Goal: Find specific page/section: Find specific page/section

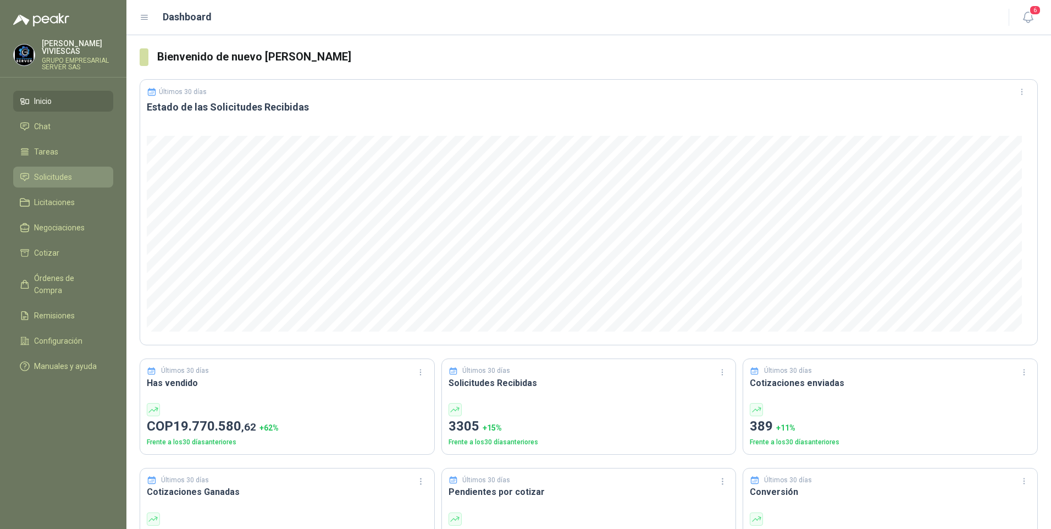
click at [38, 174] on span "Solicitudes" at bounding box center [53, 177] width 38 height 12
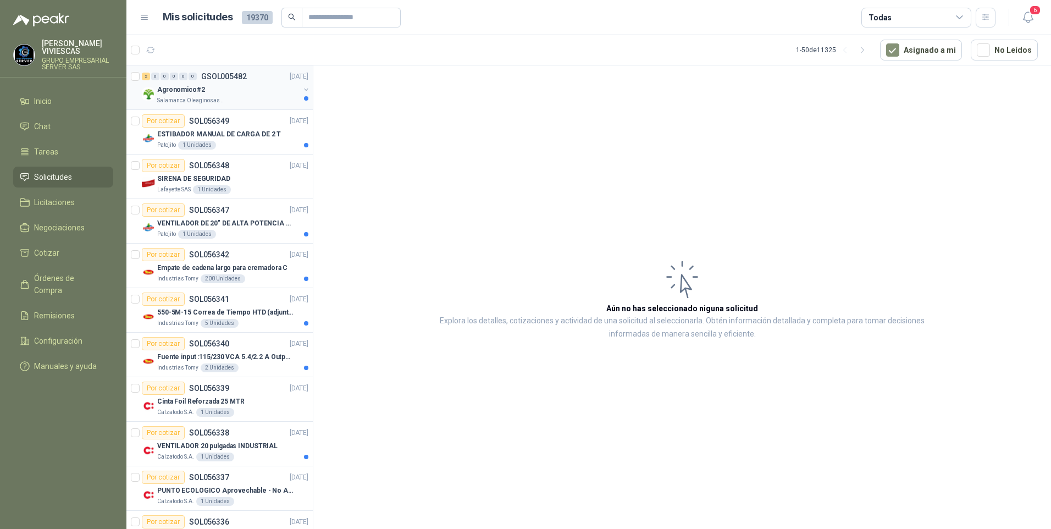
click at [192, 100] on p "Salamanca Oleaginosas SAS" at bounding box center [191, 100] width 69 height 9
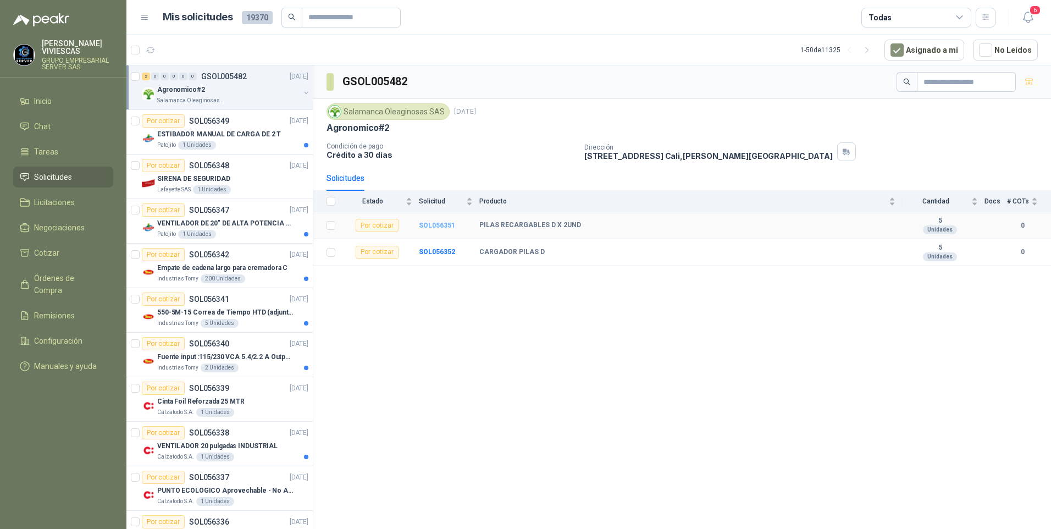
click at [440, 226] on b "SOL056351" at bounding box center [437, 225] width 36 height 8
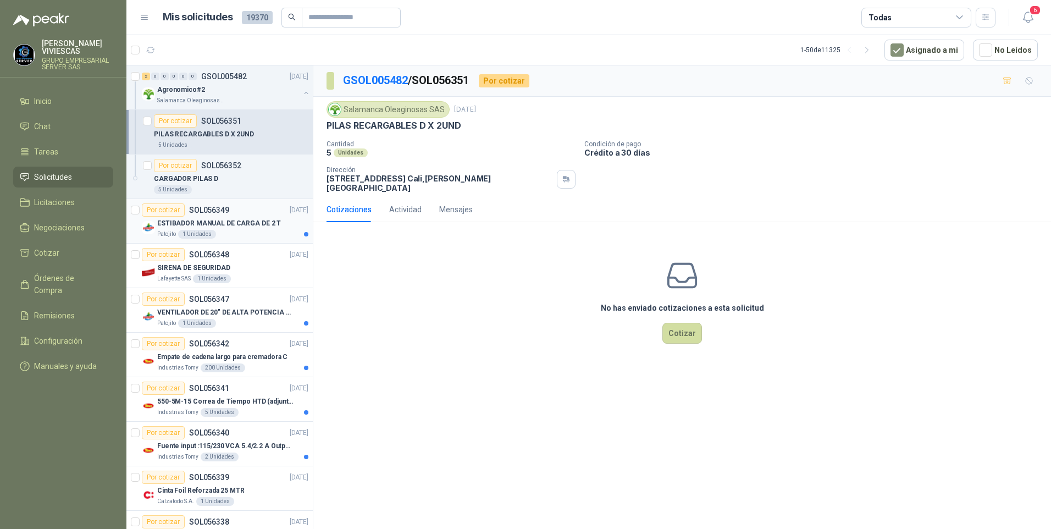
click at [218, 213] on p "SOL056349" at bounding box center [209, 210] width 40 height 8
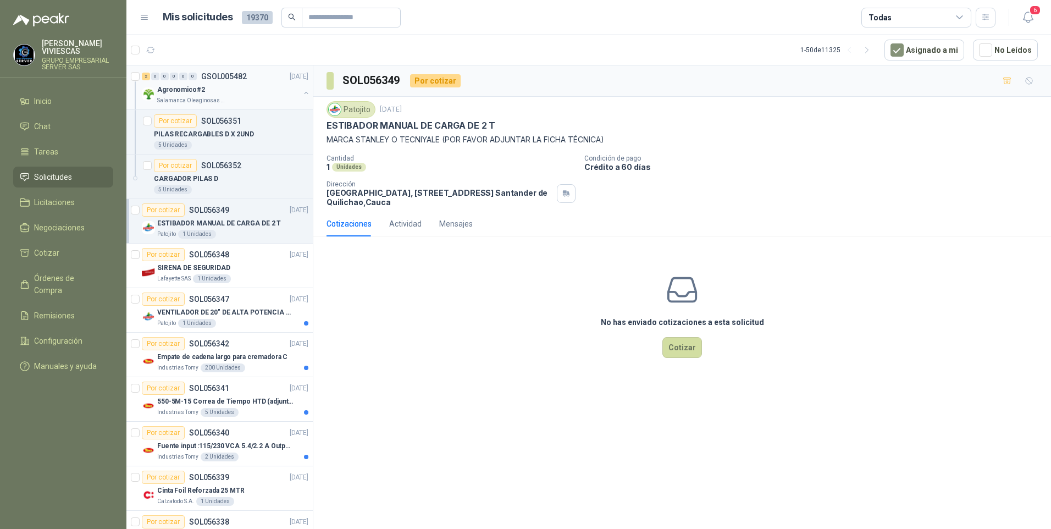
click at [195, 95] on div "Agronomico#2" at bounding box center [228, 89] width 142 height 13
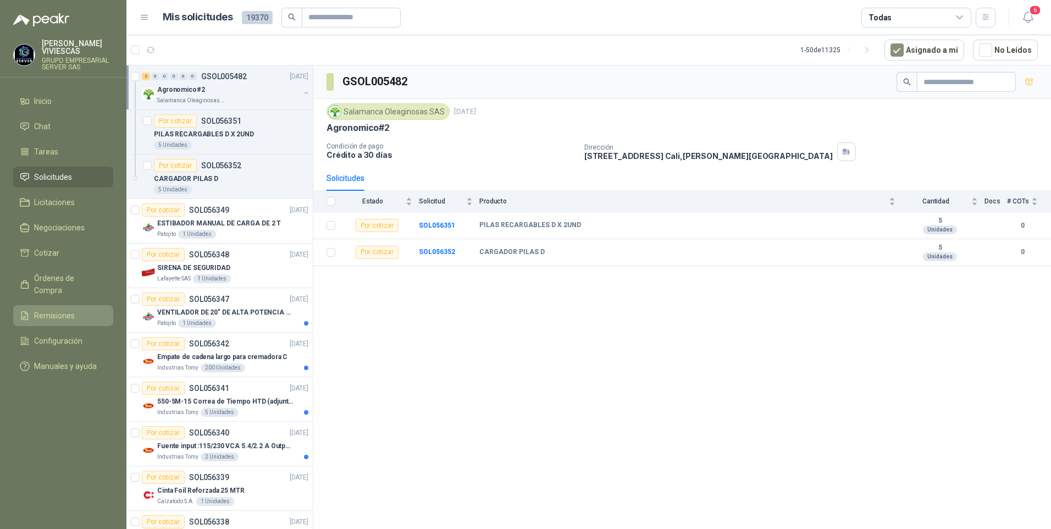
click at [60, 309] on span "Remisiones" at bounding box center [54, 315] width 41 height 12
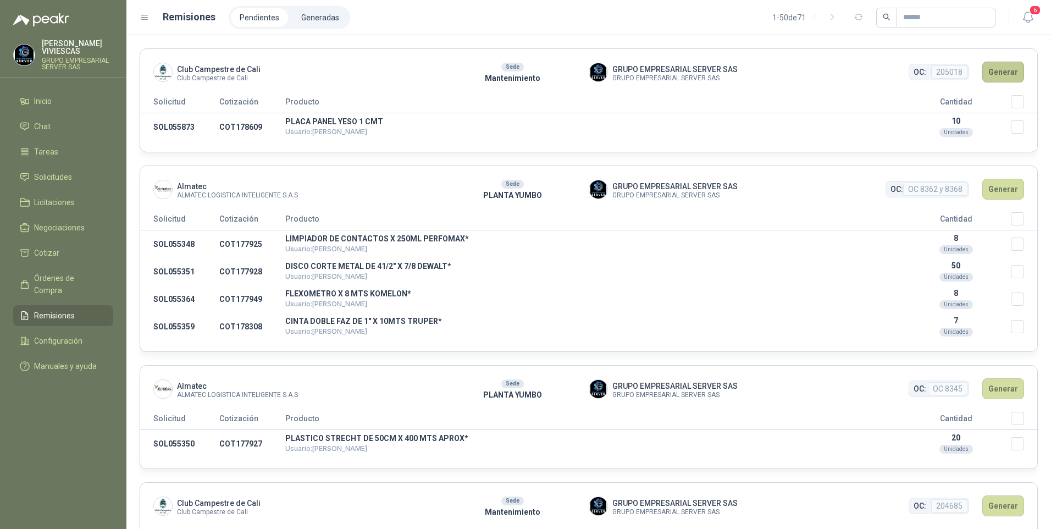
click at [1004, 69] on button "Generar" at bounding box center [1003, 72] width 42 height 21
click at [305, 15] on li "Generadas" at bounding box center [320, 17] width 56 height 19
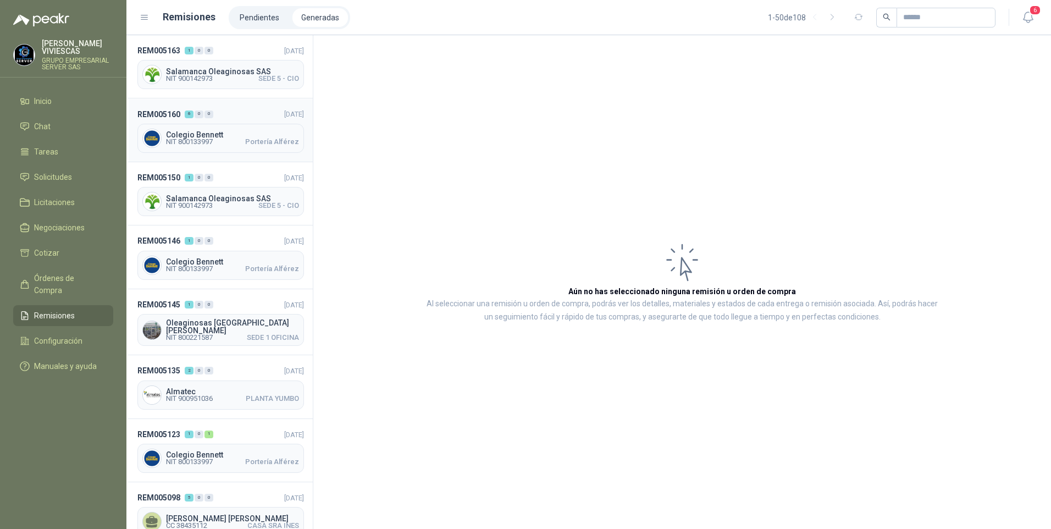
click at [185, 132] on span "Colegio Bennett" at bounding box center [232, 135] width 133 height 8
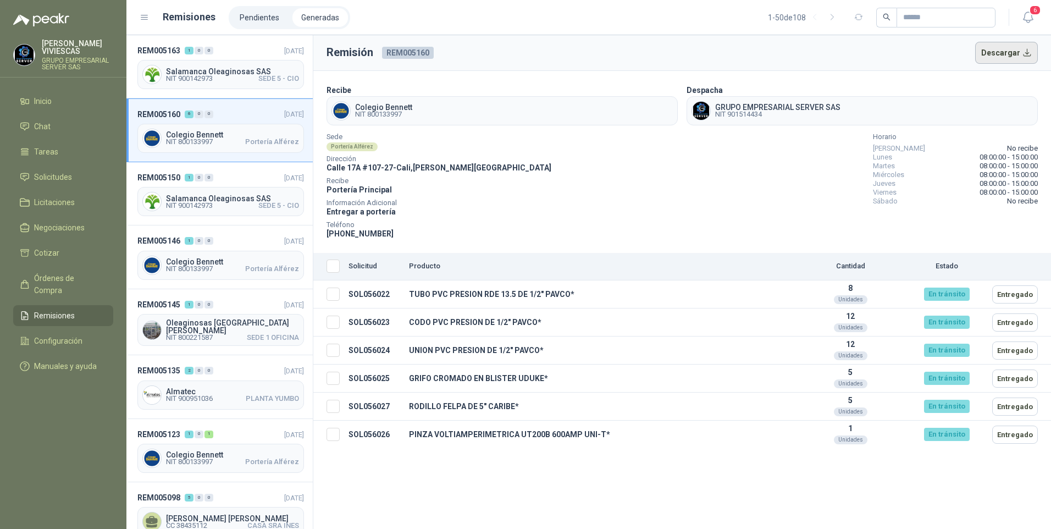
click at [1015, 52] on button "Descargar" at bounding box center [1006, 53] width 63 height 22
click at [182, 262] on span "Colegio Bennett" at bounding box center [232, 262] width 133 height 8
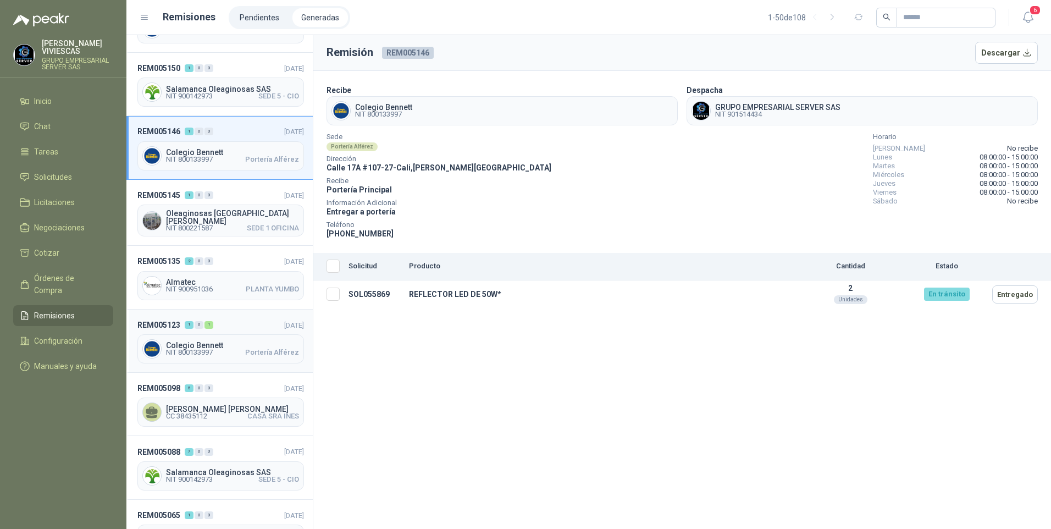
scroll to position [110, 0]
click at [186, 336] on div "Colegio Bennett NIT 800133997 Portería Alférez" at bounding box center [220, 348] width 167 height 29
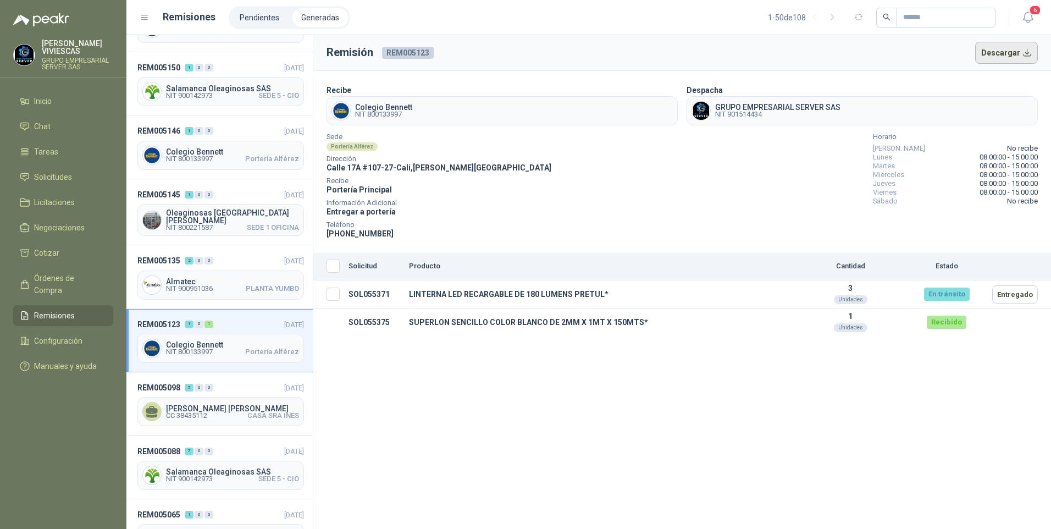
click at [1001, 59] on button "Descargar" at bounding box center [1006, 53] width 63 height 22
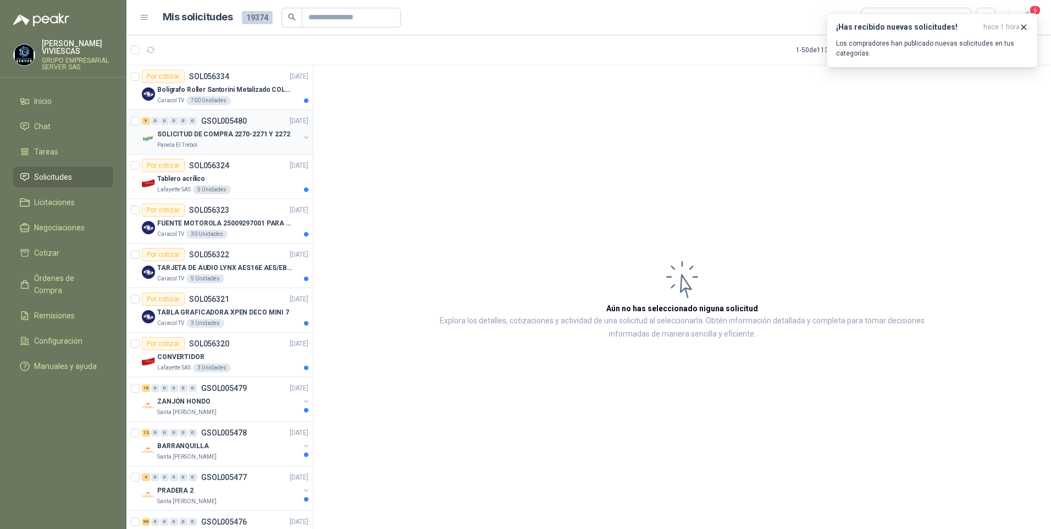
click at [205, 130] on p "SOLICITUD DE COMPRA 2270-2271 Y 2272" at bounding box center [223, 134] width 133 height 10
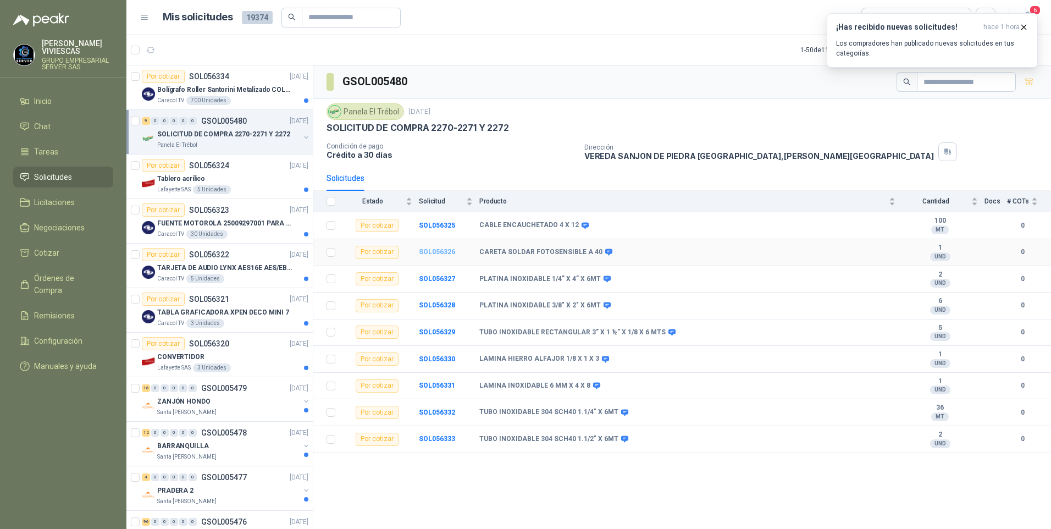
click at [444, 252] on b "SOL056326" at bounding box center [437, 252] width 36 height 8
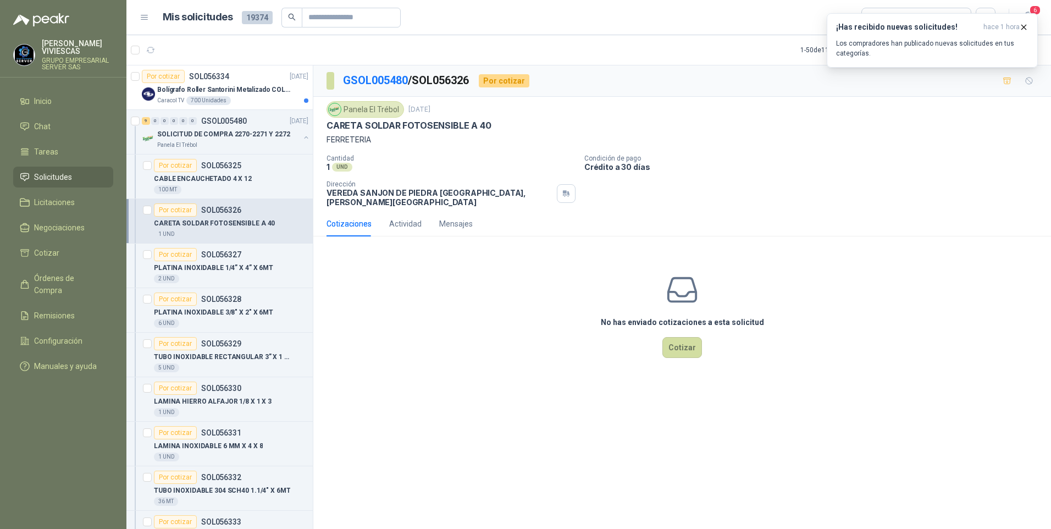
drag, startPoint x: 327, startPoint y: 125, endPoint x: 494, endPoint y: 120, distance: 166.6
click at [494, 120] on div "CARETA SOLDAR FOTOSENSIBLE A 40" at bounding box center [681, 126] width 711 height 12
drag, startPoint x: 455, startPoint y: 141, endPoint x: 359, endPoint y: 131, distance: 96.1
click at [454, 141] on p "FERRETERIA" at bounding box center [681, 140] width 711 height 12
drag, startPoint x: 324, startPoint y: 126, endPoint x: 512, endPoint y: 125, distance: 187.4
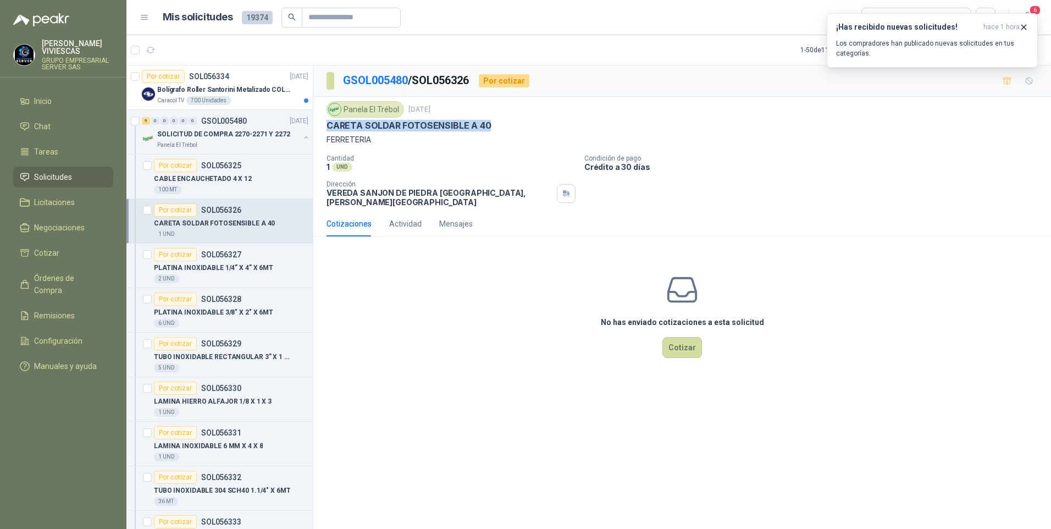
click at [512, 125] on div "Panela El Trébol [DATE] CARETA SOLDAR FOTOSENSIBLE A 40 FERRETERIA Cantidad 1 U…" at bounding box center [682, 154] width 738 height 114
drag, startPoint x: 512, startPoint y: 125, endPoint x: 470, endPoint y: 128, distance: 41.3
copy p "CARETA SOLDAR FOTOSENSIBLE A 40"
